Goal: Task Accomplishment & Management: Manage account settings

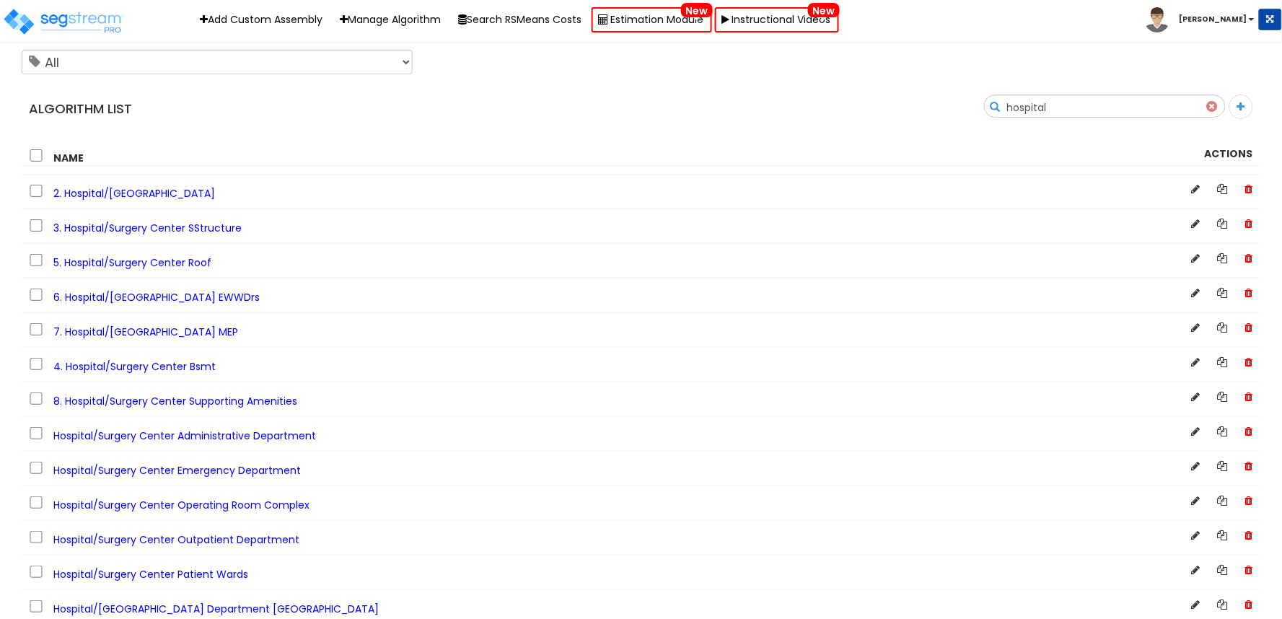
scroll to position [30, 0]
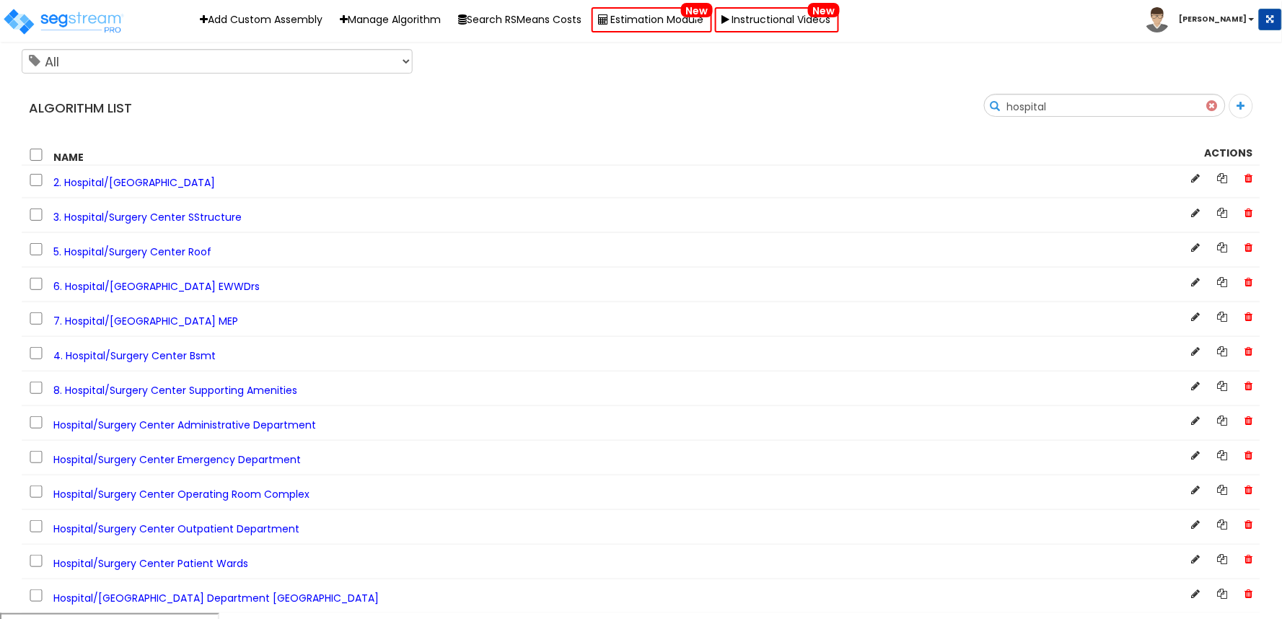
type input "hospital"
click at [207, 394] on span "8. Hospital/Surgery Center Supporting Amenities" at bounding box center [175, 390] width 244 height 14
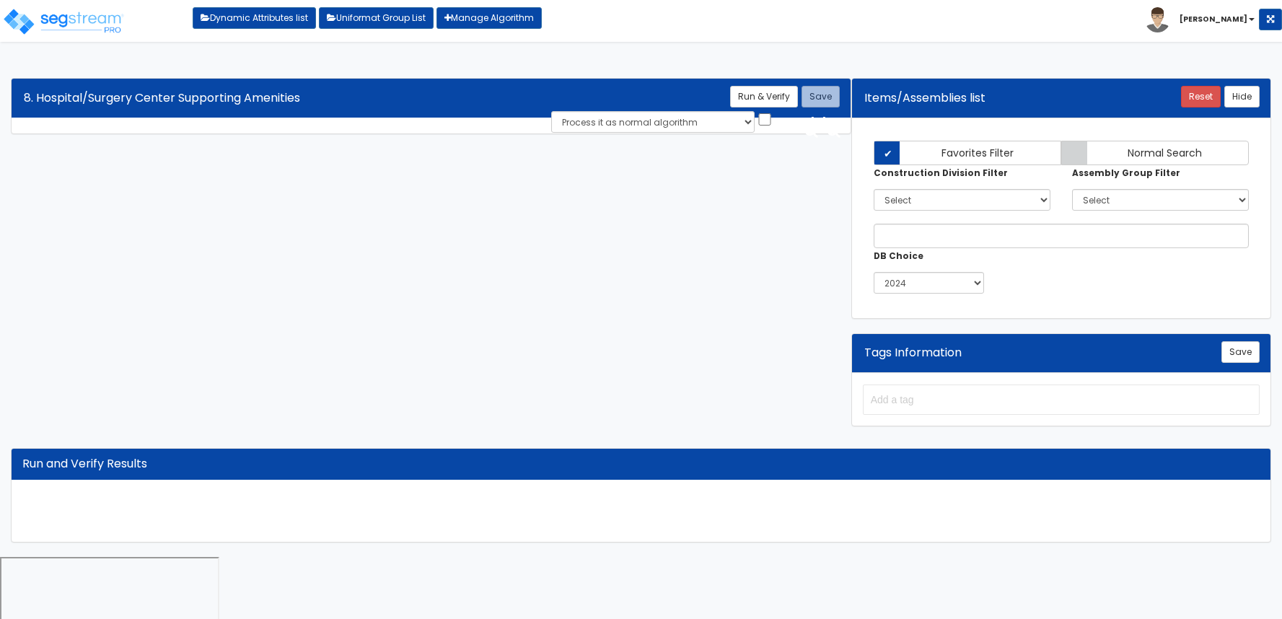
click at [622, 62] on html "Toggle navigation Dynamic Attributes list Uniformat Group List Manage Algorithm…" at bounding box center [641, 335] width 1282 height 671
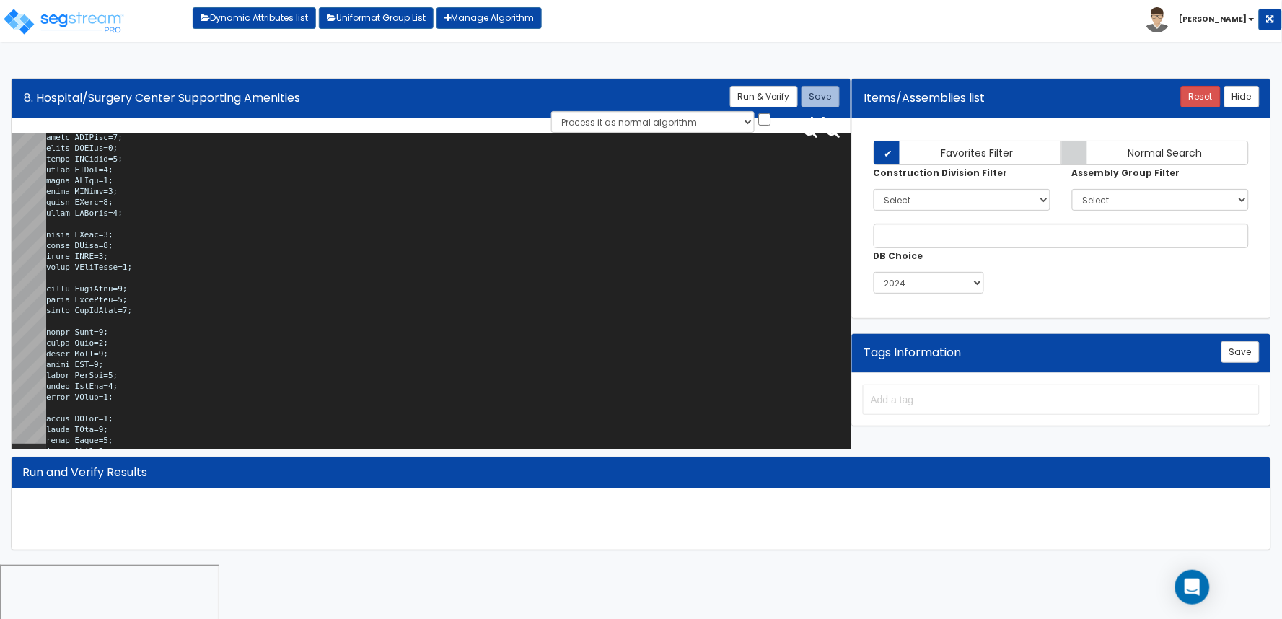
scroll to position [17688, 0]
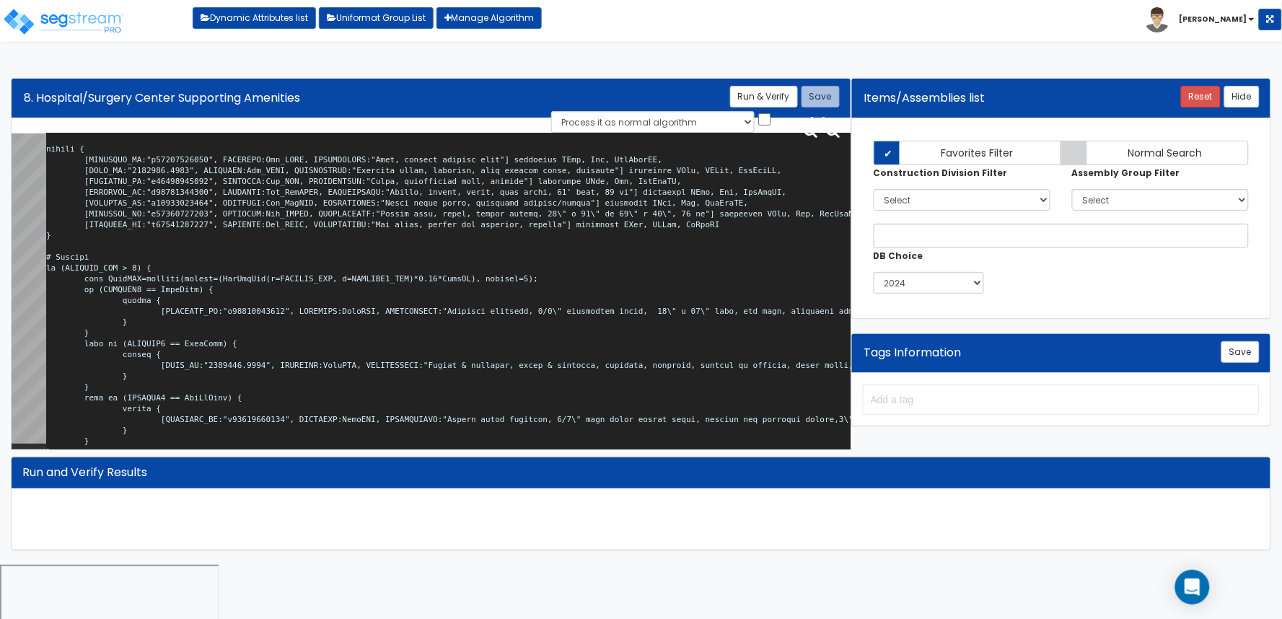
click at [1228, 19] on b "[PERSON_NAME]" at bounding box center [1213, 19] width 68 height 11
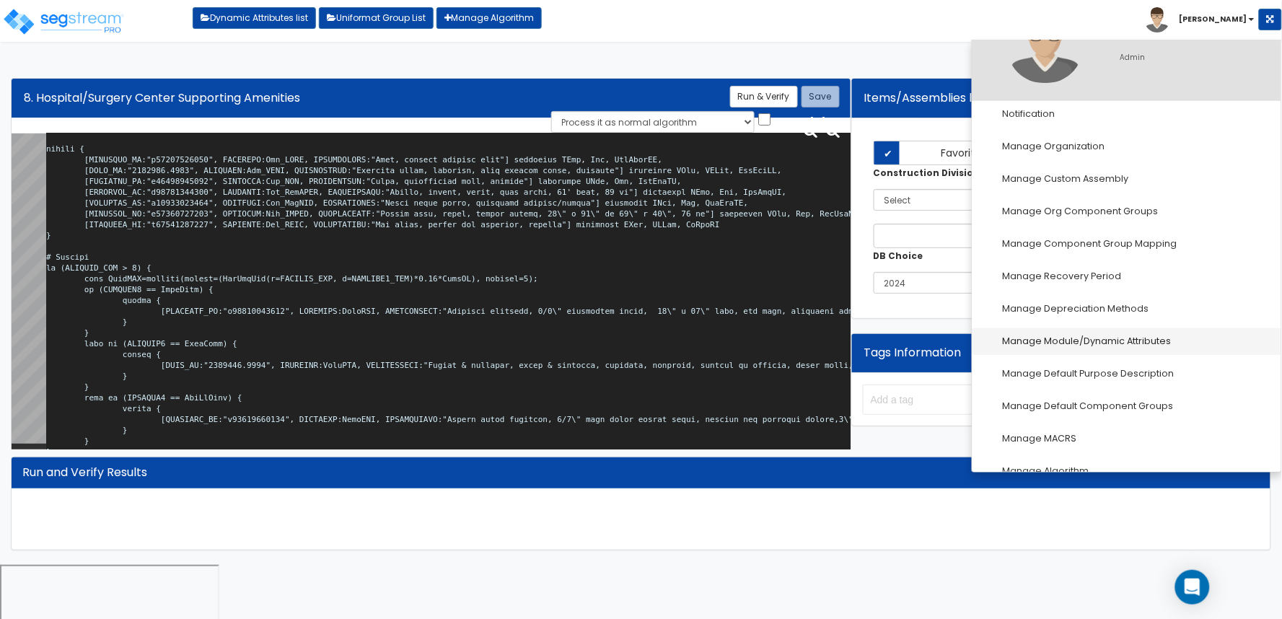
scroll to position [160, 0]
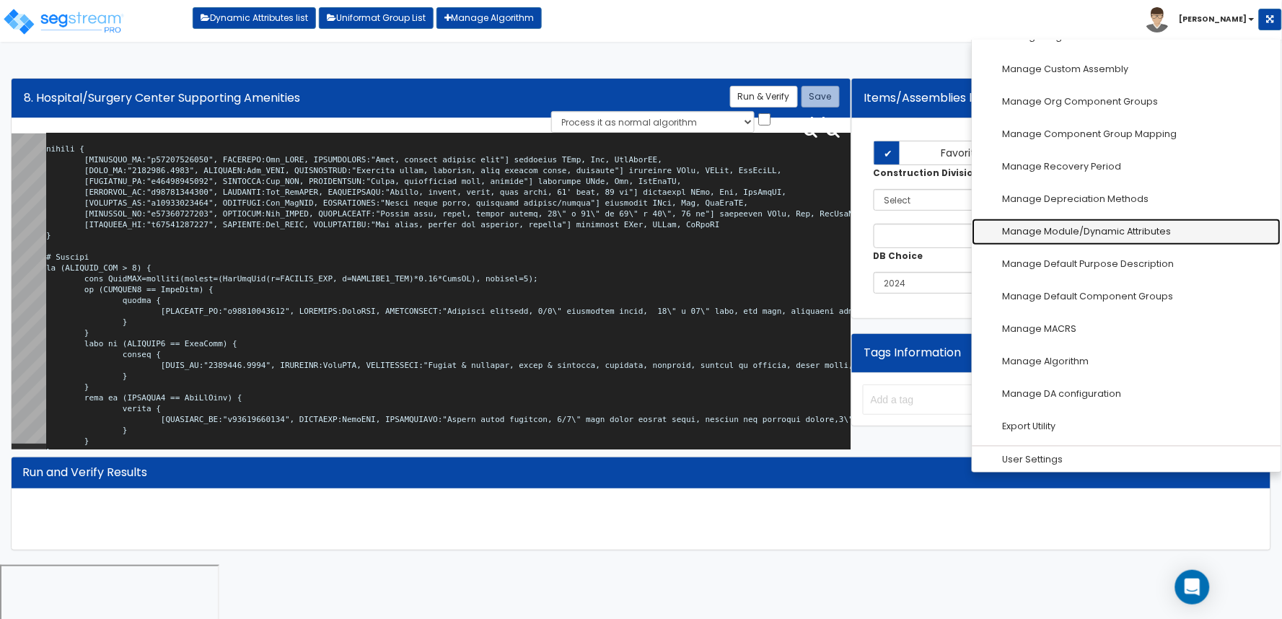
click at [1129, 227] on link "Manage Module/Dynamic Attributes" at bounding box center [1126, 232] width 309 height 27
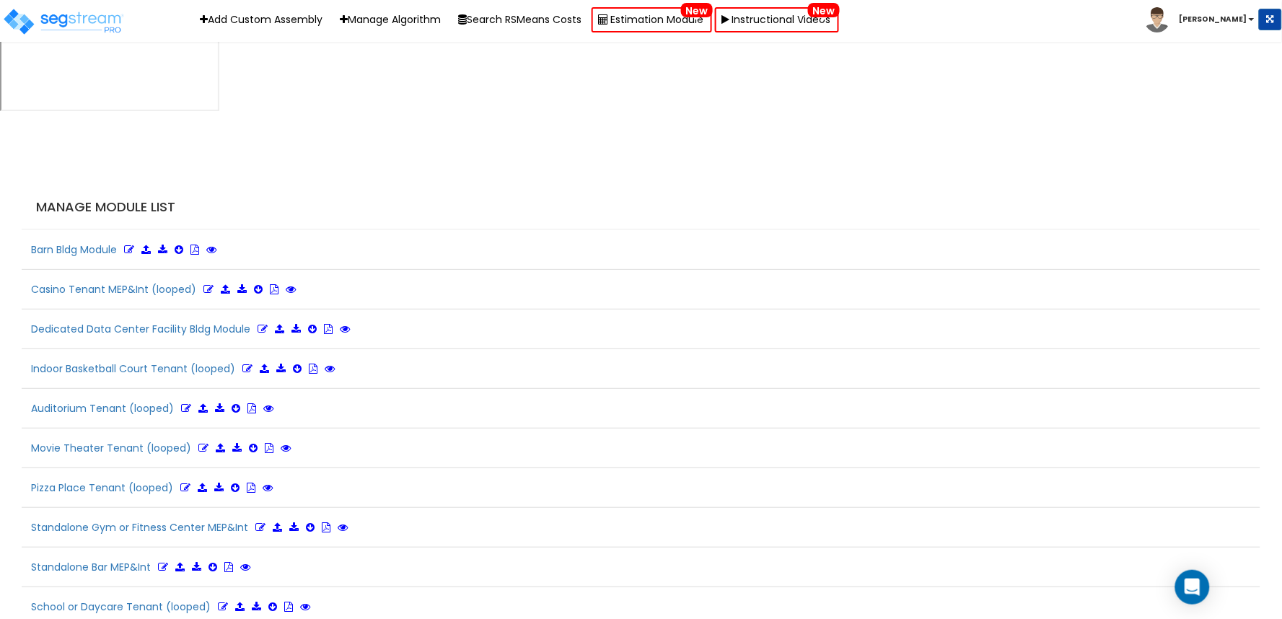
scroll to position [1459, 0]
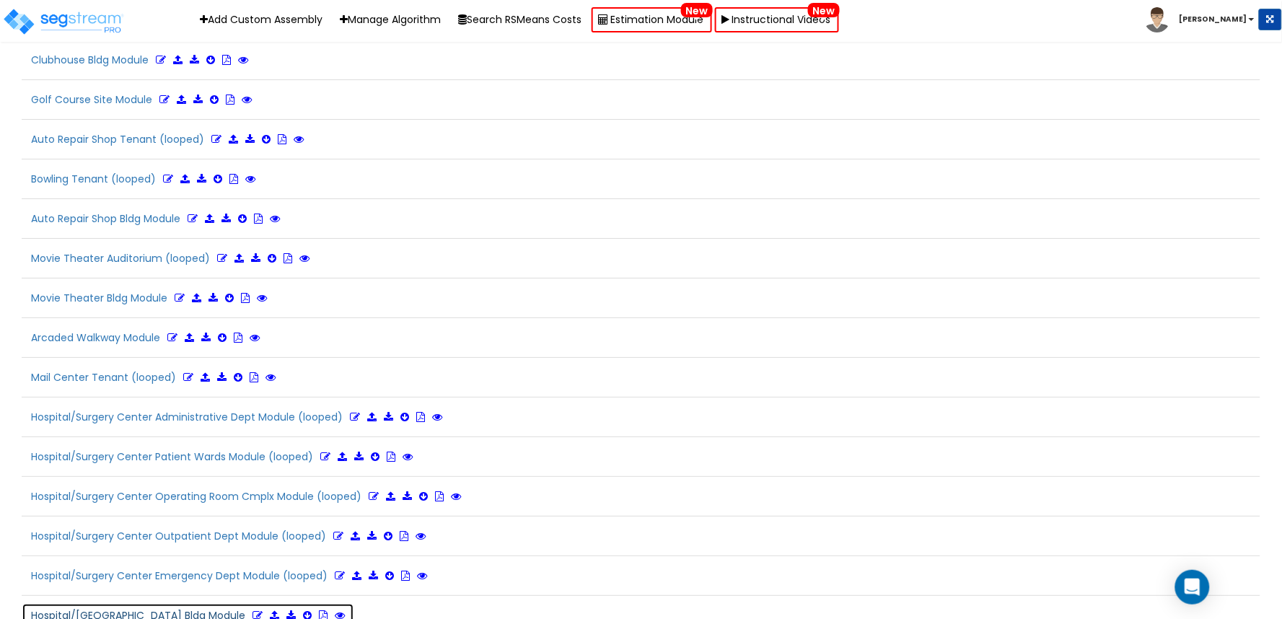
click at [252, 610] on icon at bounding box center [257, 615] width 10 height 10
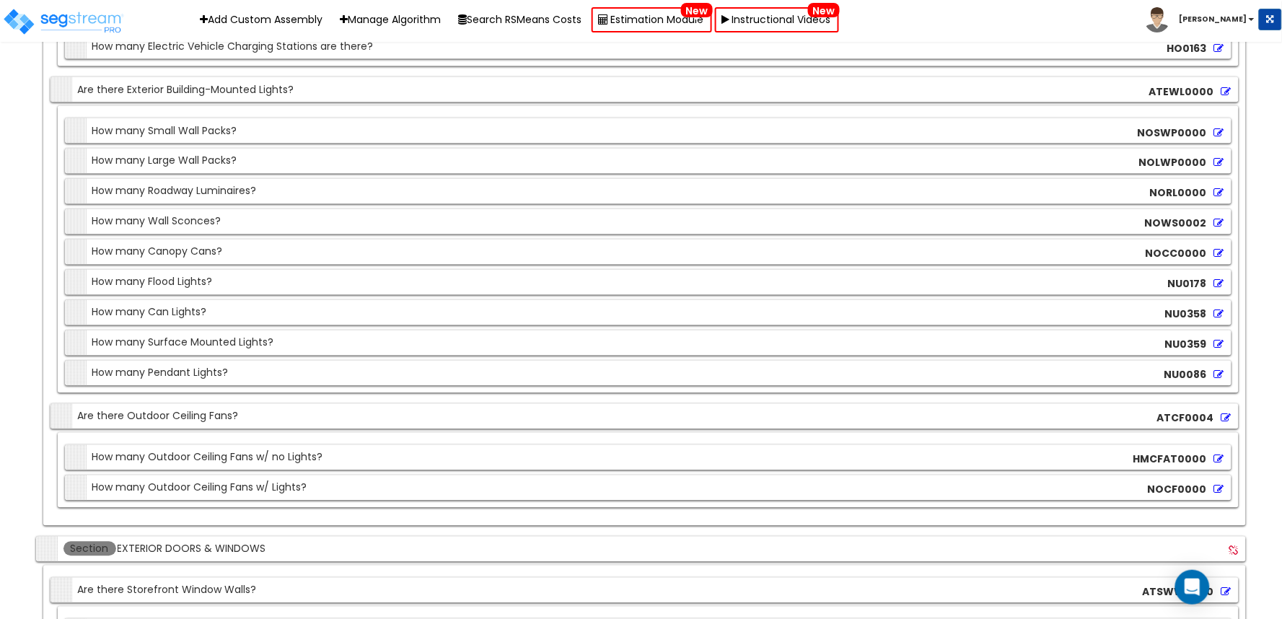
scroll to position [8756, 0]
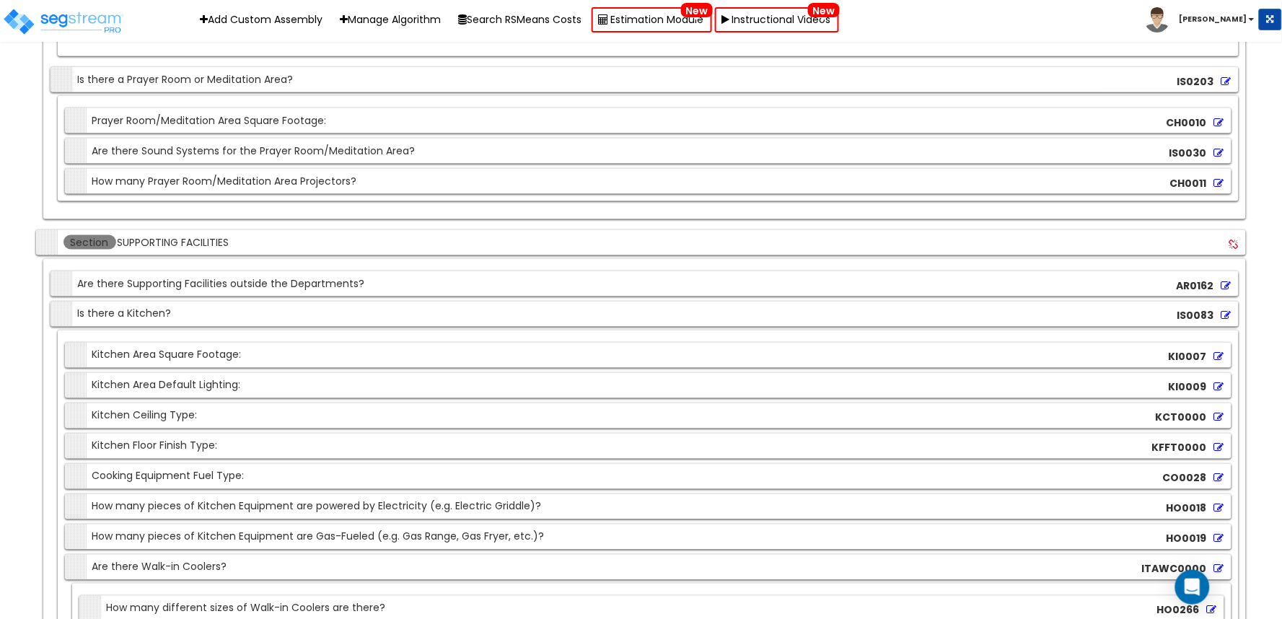
click at [1214, 413] on icon at bounding box center [1219, 418] width 10 height 10
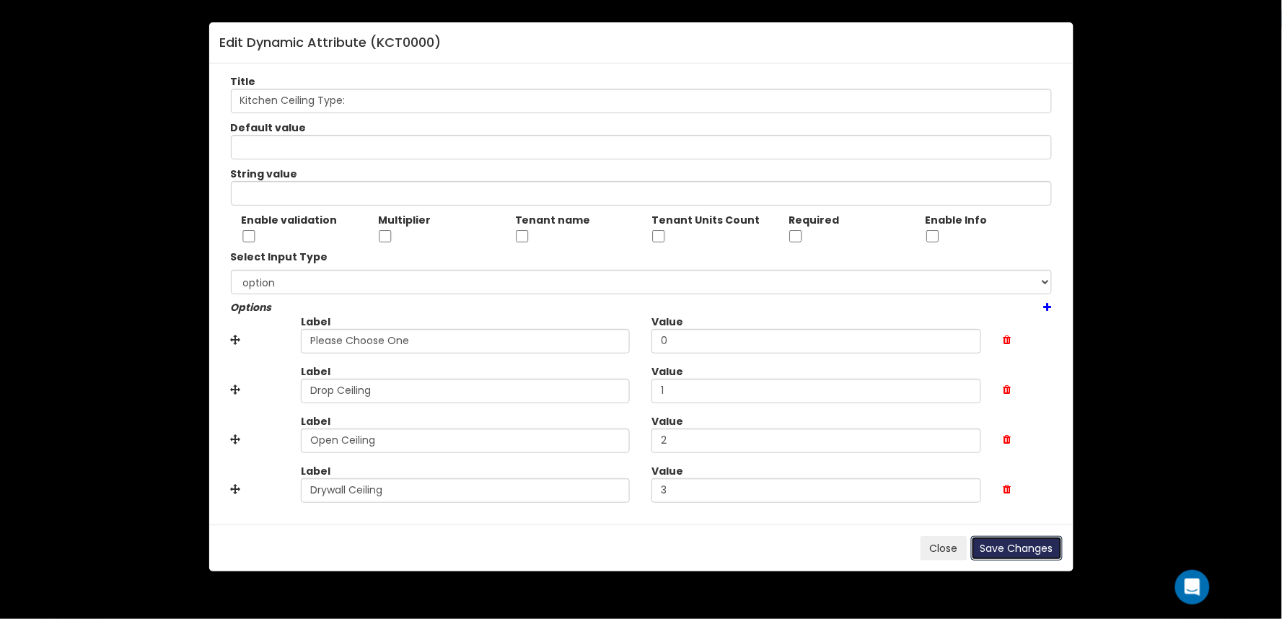
click at [979, 550] on button "Save Changes" at bounding box center [1017, 548] width 92 height 25
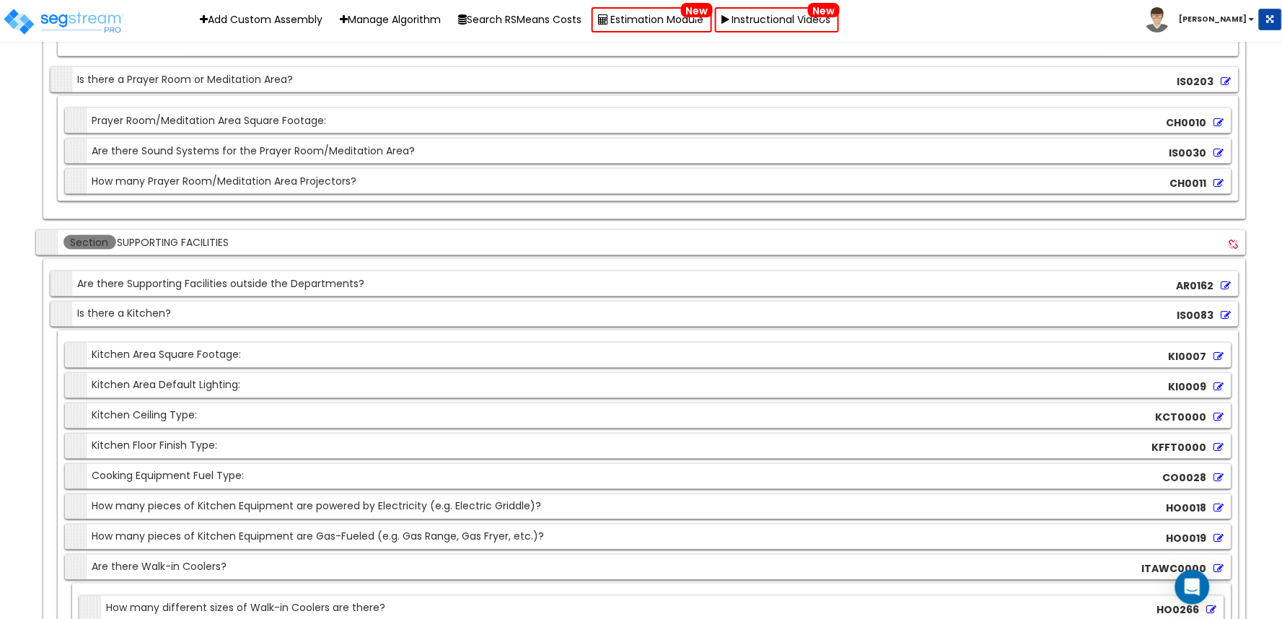
scroll to position [10472, 0]
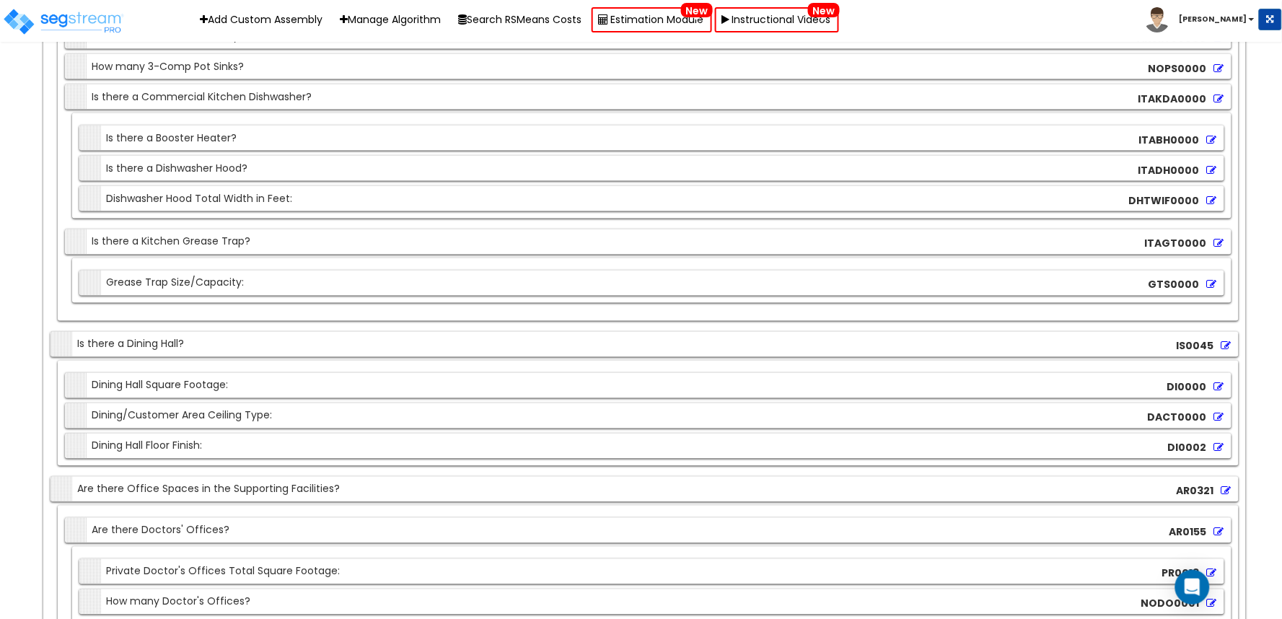
click at [1215, 413] on icon at bounding box center [1219, 418] width 10 height 10
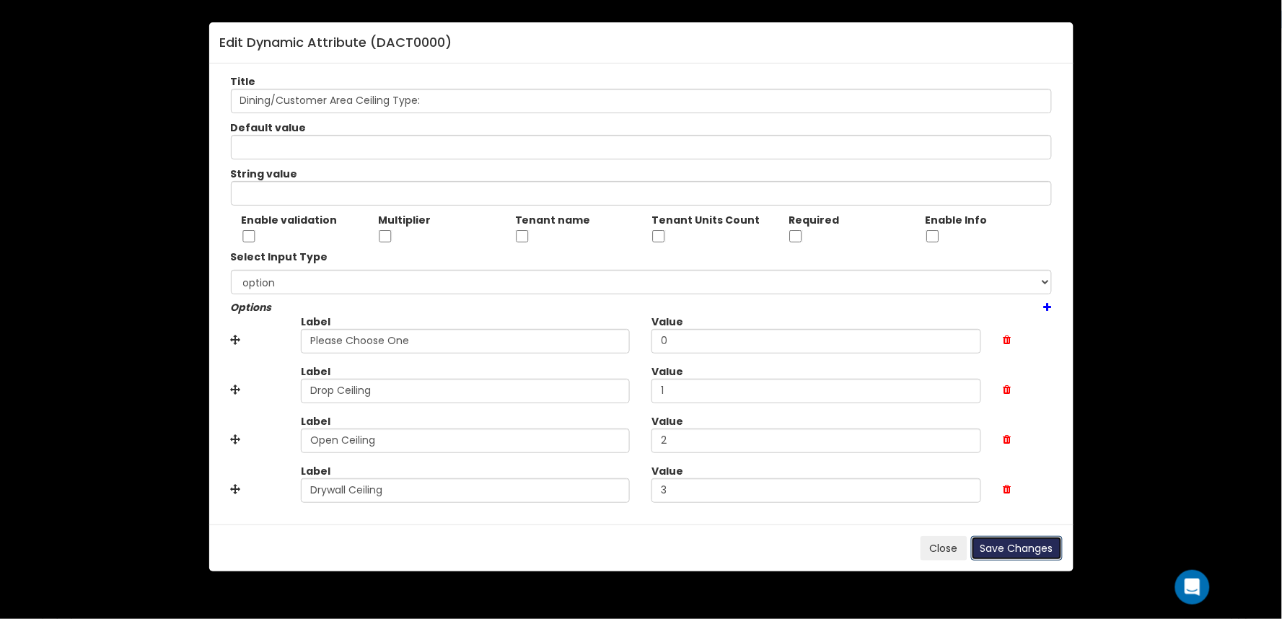
drag, startPoint x: 1034, startPoint y: 551, endPoint x: 896, endPoint y: 309, distance: 278.7
click at [1034, 549] on button "Save Changes" at bounding box center [1017, 548] width 92 height 25
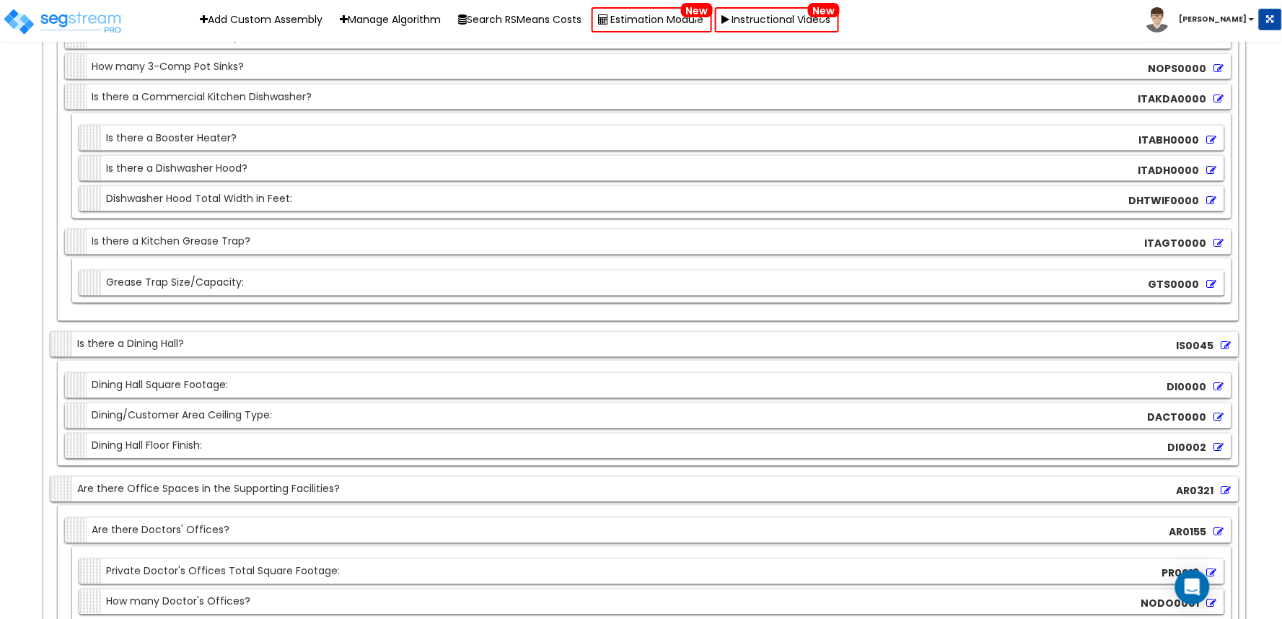
scroll to position [12830, 0]
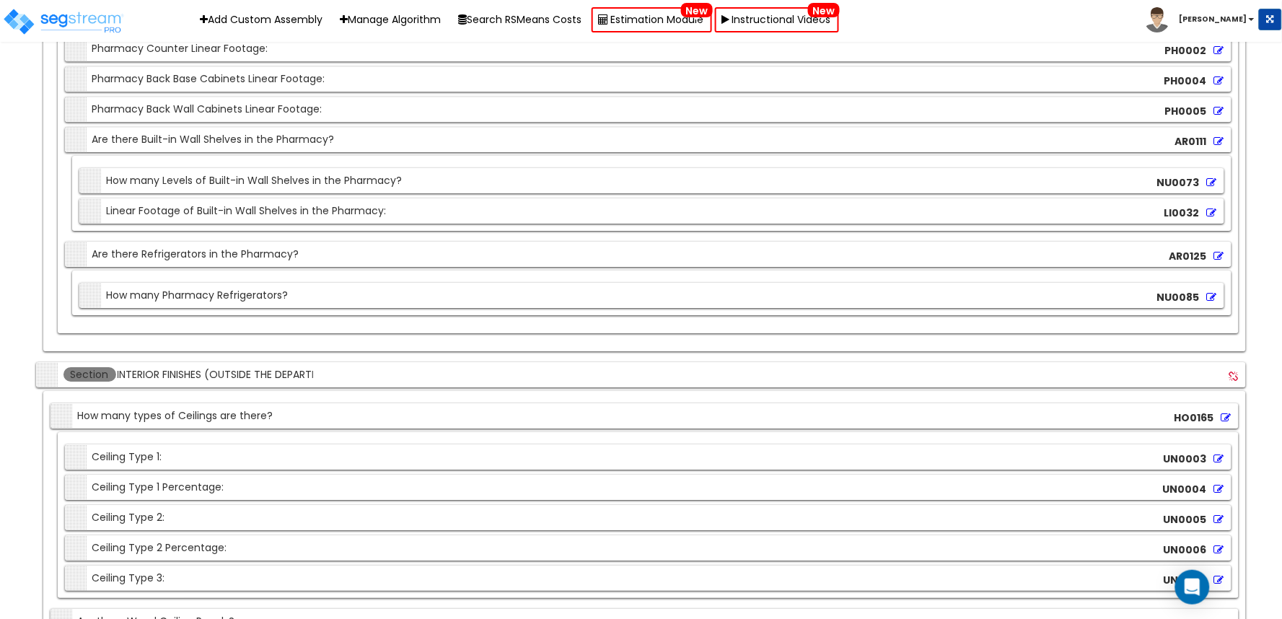
click at [1215, 454] on icon at bounding box center [1219, 459] width 10 height 10
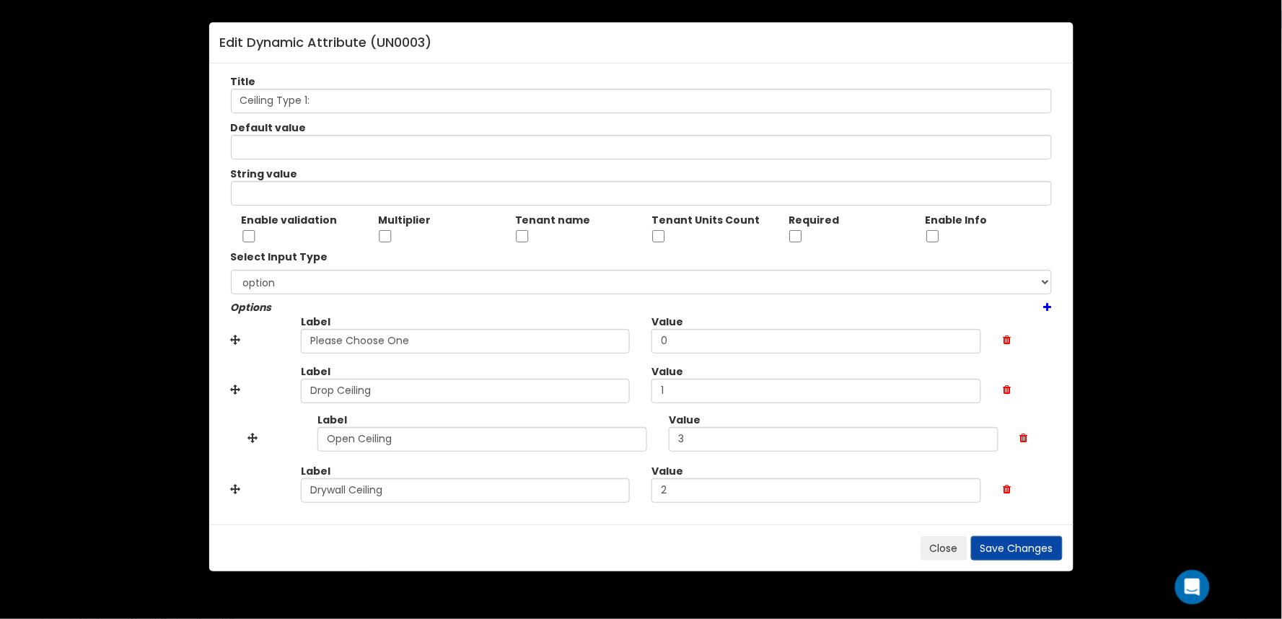
drag, startPoint x: 240, startPoint y: 488, endPoint x: 257, endPoint y: 437, distance: 54.0
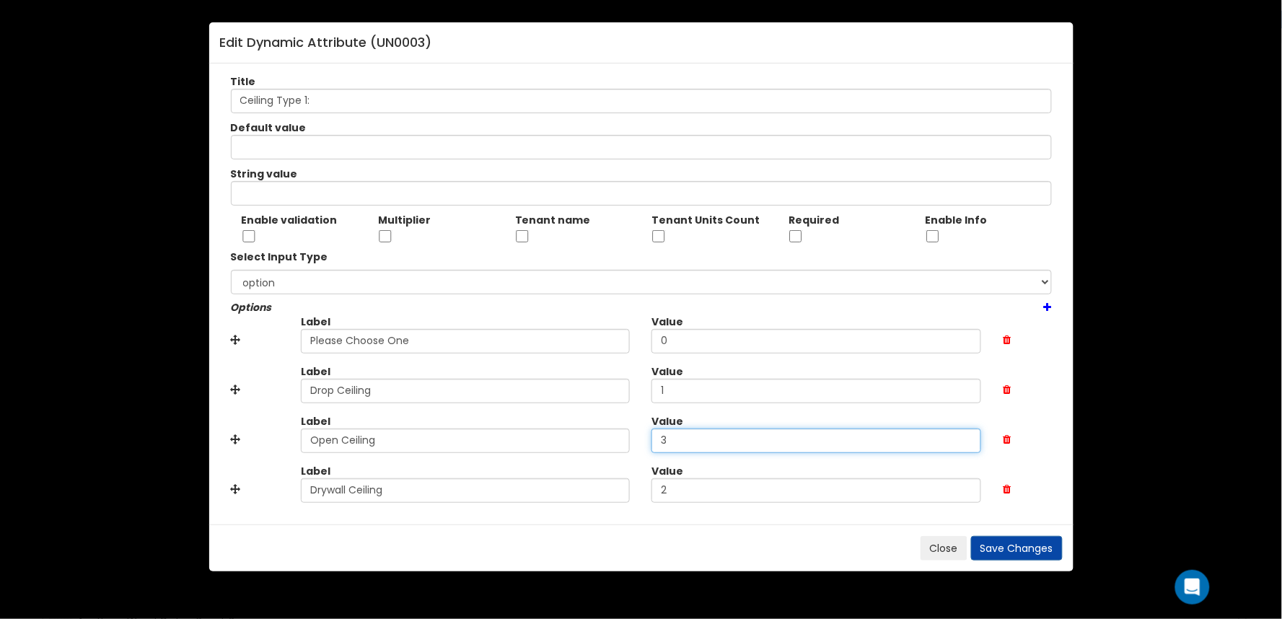
drag, startPoint x: 640, startPoint y: 437, endPoint x: 604, endPoint y: 446, distance: 37.1
click at [585, 437] on div "Label Open Ceiling Value 3" at bounding box center [641, 439] width 842 height 50
type input "2"
drag, startPoint x: 685, startPoint y: 481, endPoint x: 681, endPoint y: 508, distance: 27.0
type input "3"
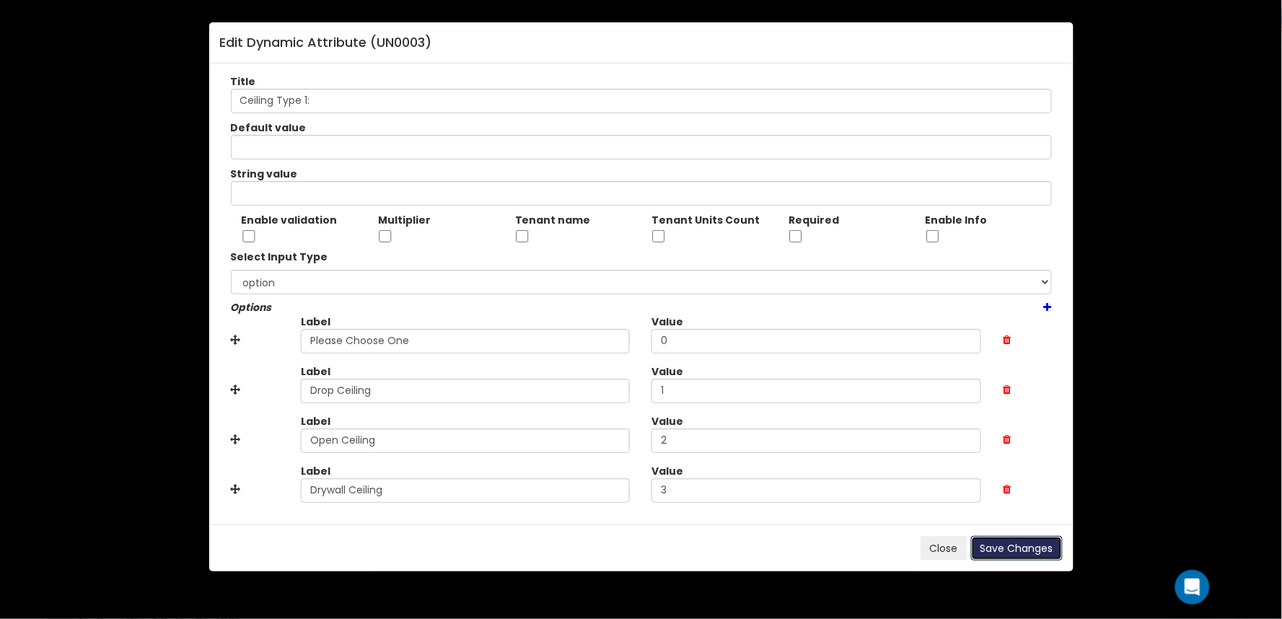
click at [990, 545] on button "Save Changes" at bounding box center [1017, 548] width 92 height 25
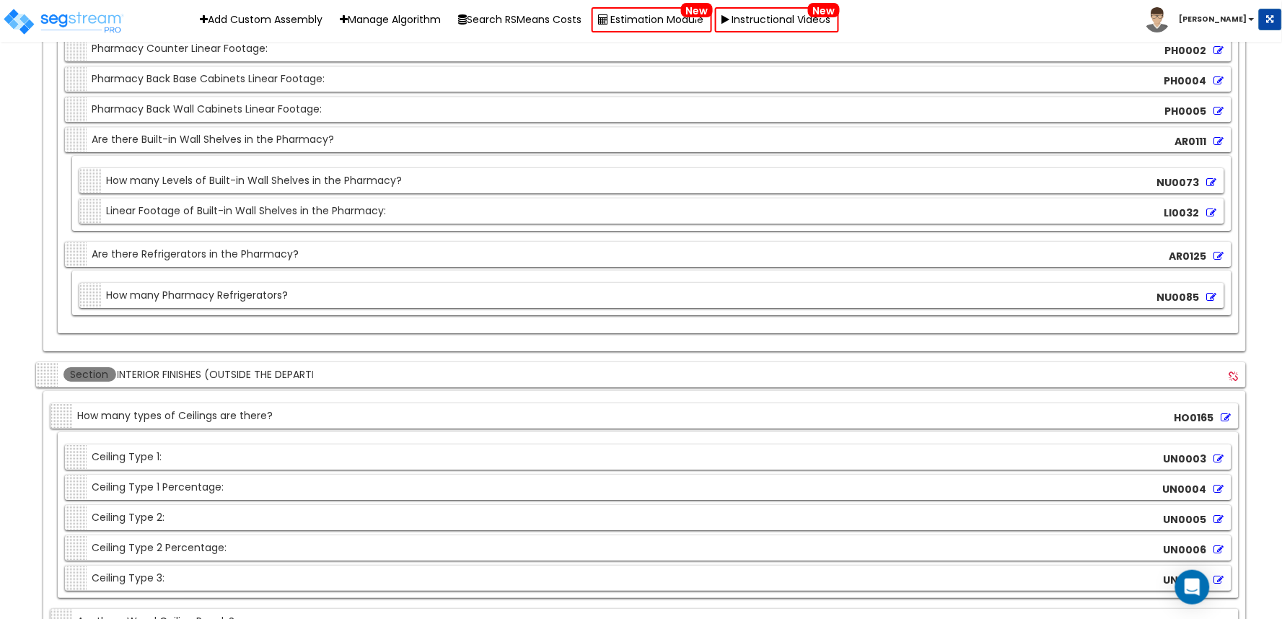
click at [1222, 514] on icon at bounding box center [1219, 519] width 10 height 10
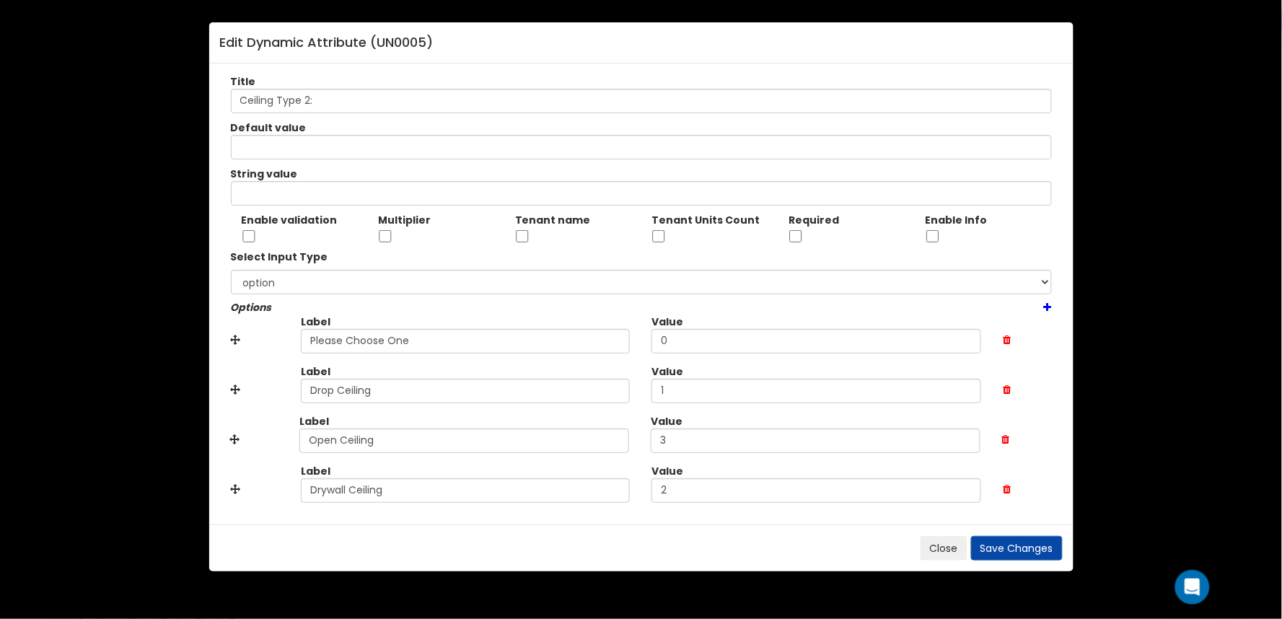
drag, startPoint x: 240, startPoint y: 488, endPoint x: 239, endPoint y: 438, distance: 49.8
drag, startPoint x: 674, startPoint y: 441, endPoint x: 612, endPoint y: 444, distance: 62.1
click at [589, 441] on div "Label Open Ceiling Value 3" at bounding box center [641, 439] width 842 height 50
type input "2"
type input "3"
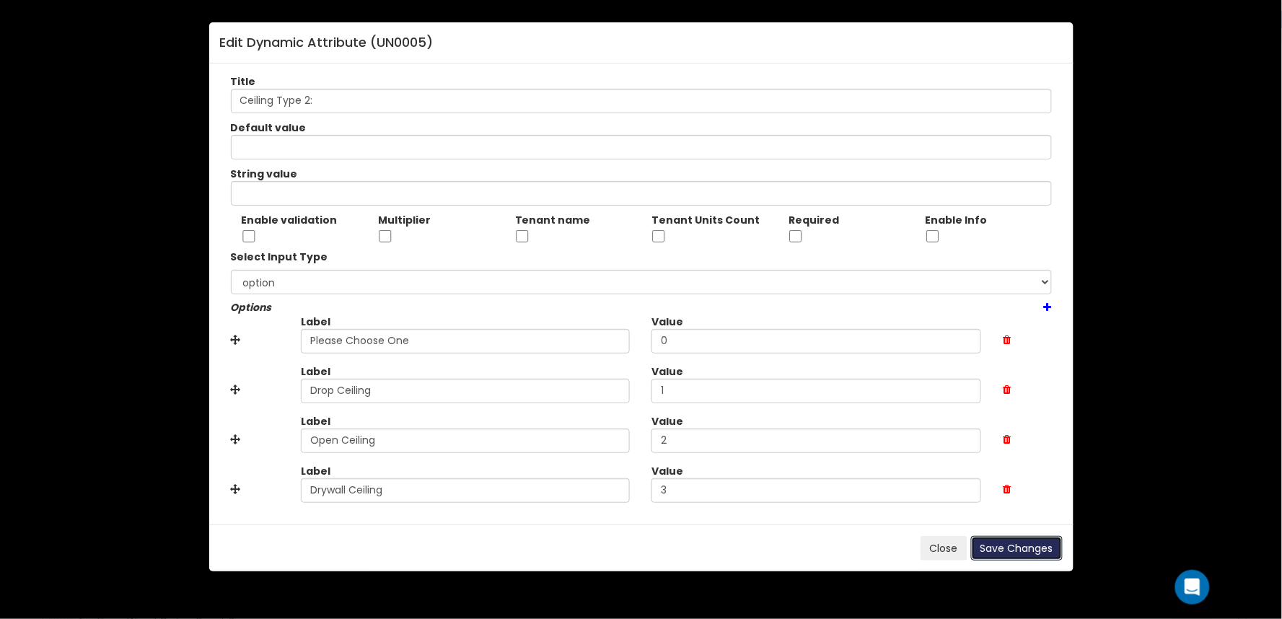
drag, startPoint x: 1014, startPoint y: 547, endPoint x: 988, endPoint y: 536, distance: 28.1
click at [1015, 548] on button "Save Changes" at bounding box center [1017, 548] width 92 height 25
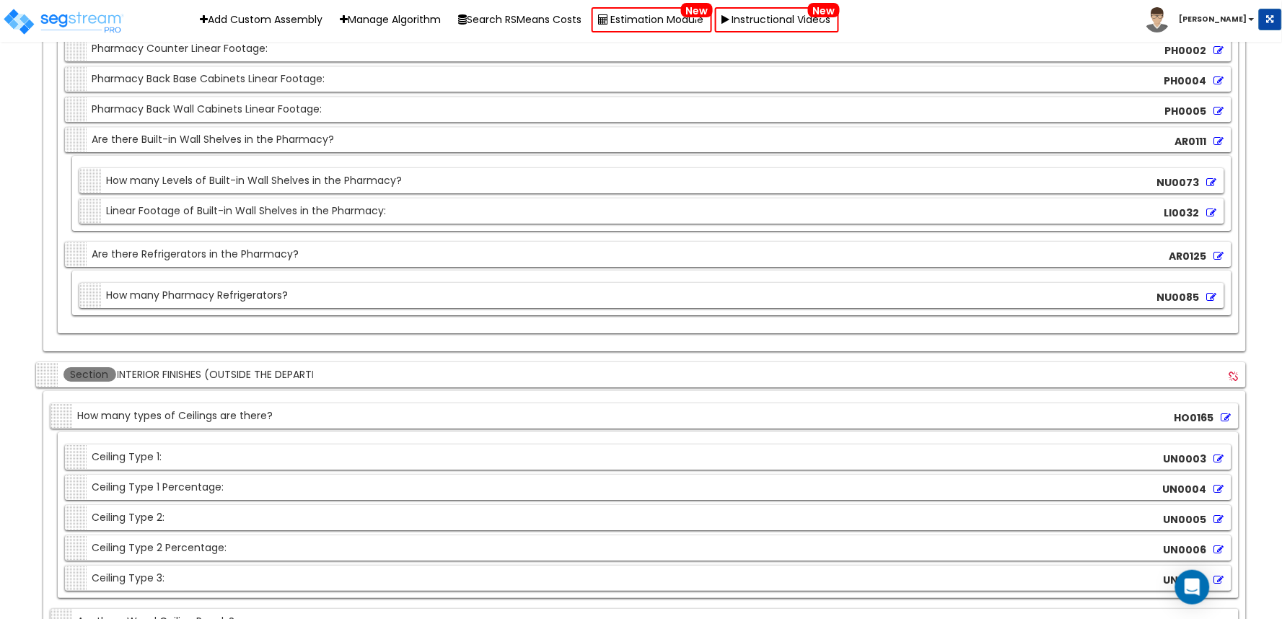
click at [1221, 575] on icon at bounding box center [1219, 580] width 10 height 10
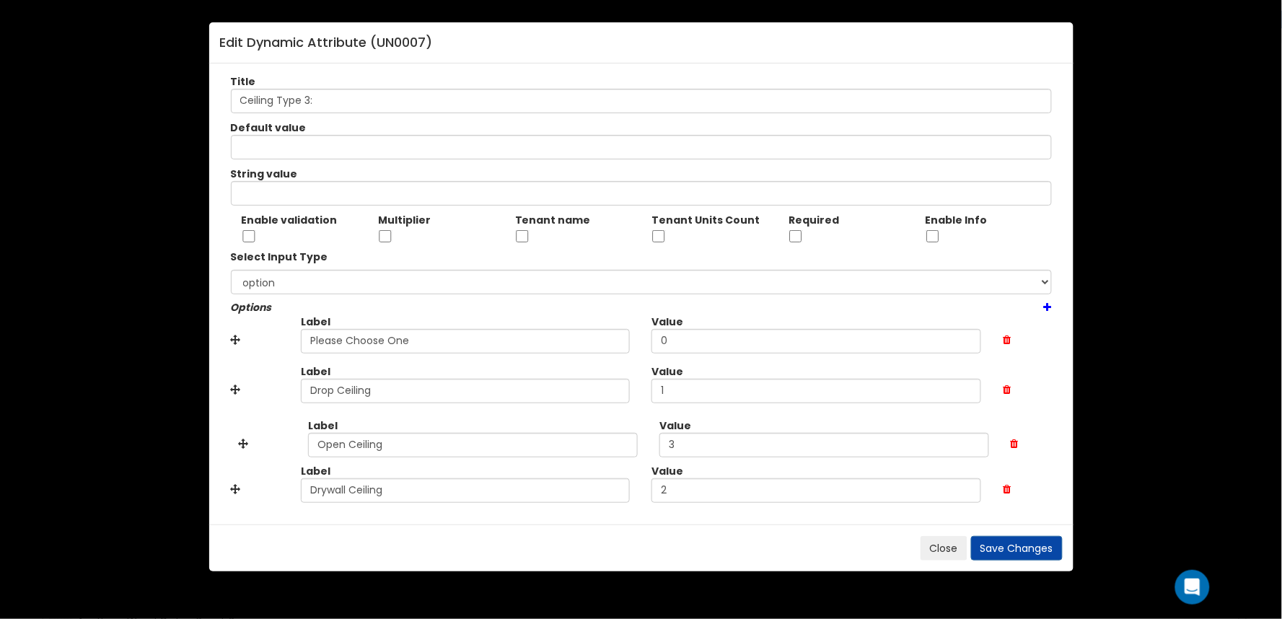
drag, startPoint x: 231, startPoint y: 486, endPoint x: 243, endPoint y: 436, distance: 51.8
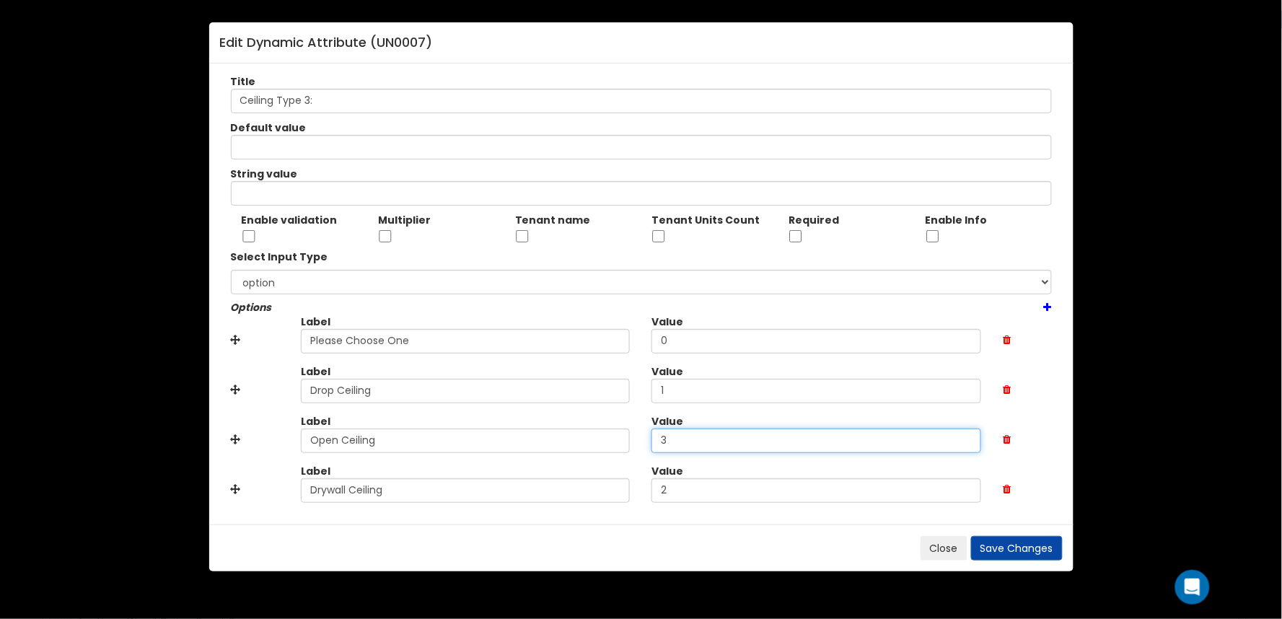
drag, startPoint x: 590, startPoint y: 444, endPoint x: 561, endPoint y: 444, distance: 28.8
click at [561, 444] on div "Label Open Ceiling Value 3" at bounding box center [641, 439] width 842 height 50
type input "2"
drag, startPoint x: 693, startPoint y: 485, endPoint x: 621, endPoint y: 502, distance: 74.0
type input "3"
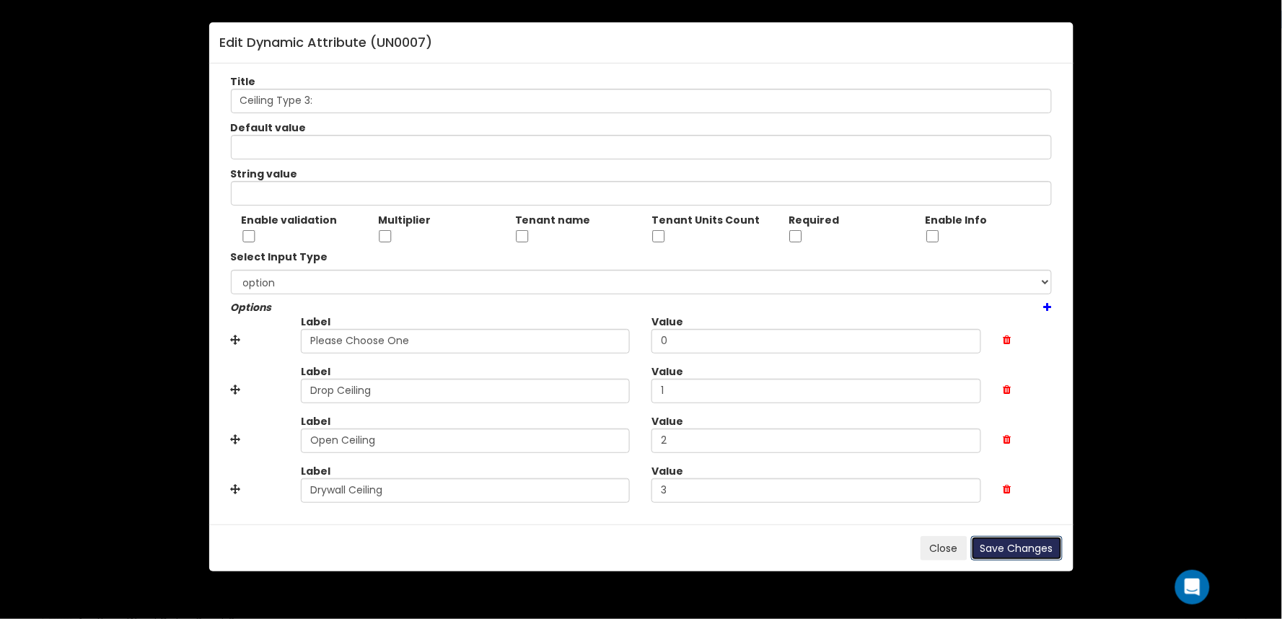
click at [1002, 552] on button "Save Changes" at bounding box center [1017, 548] width 92 height 25
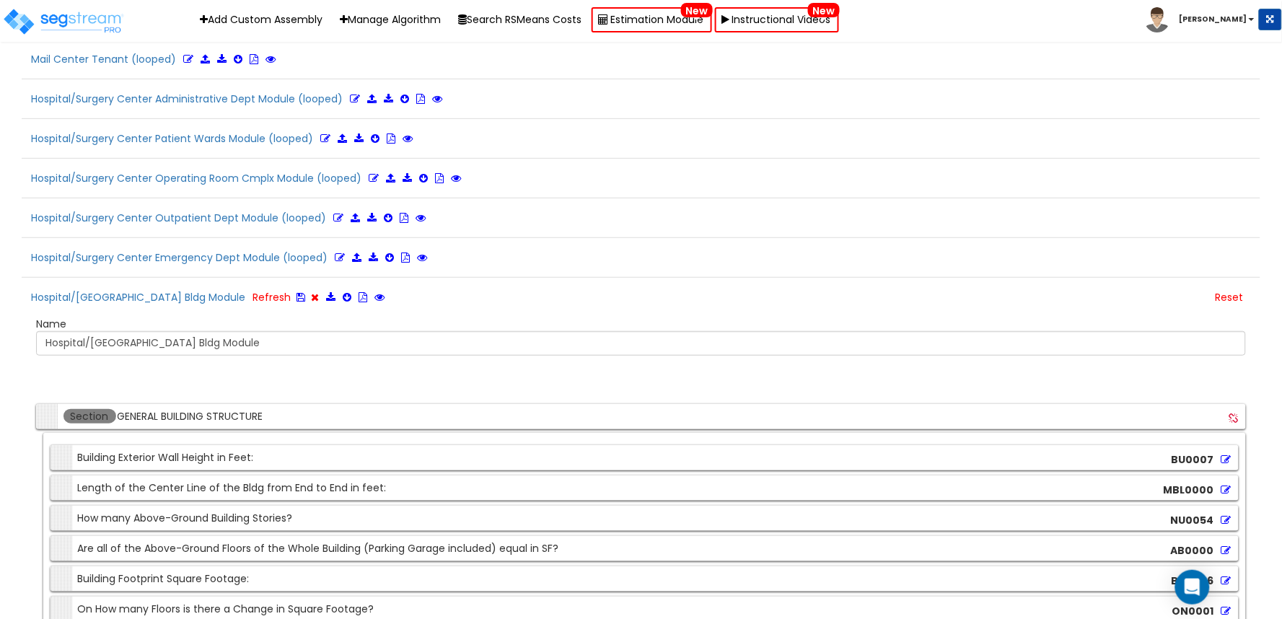
scroll to position [1611, 0]
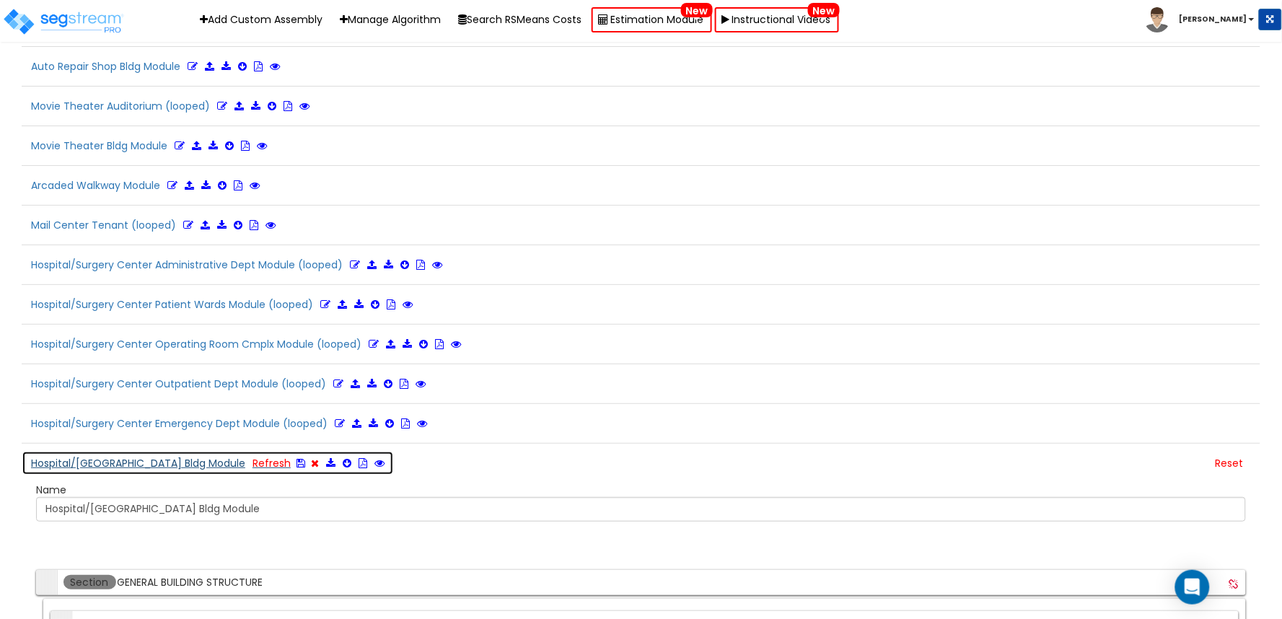
click at [296, 458] on icon at bounding box center [300, 463] width 9 height 10
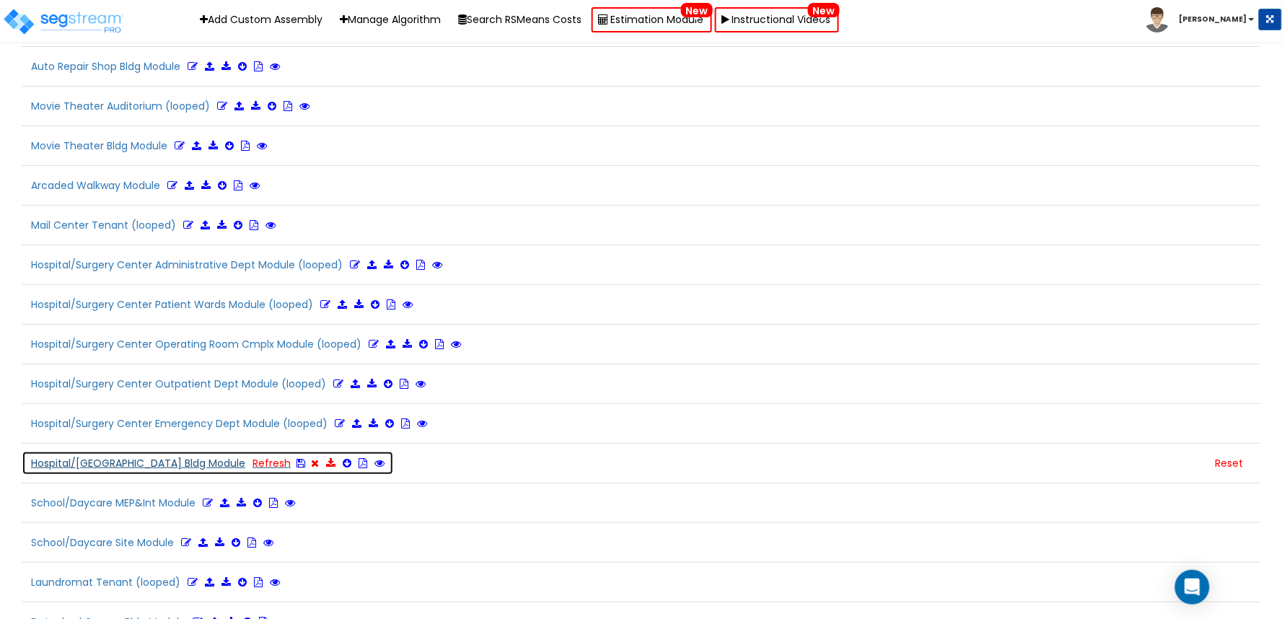
click at [326, 458] on icon at bounding box center [330, 463] width 9 height 10
